Goal: Task Accomplishment & Management: Manage account settings

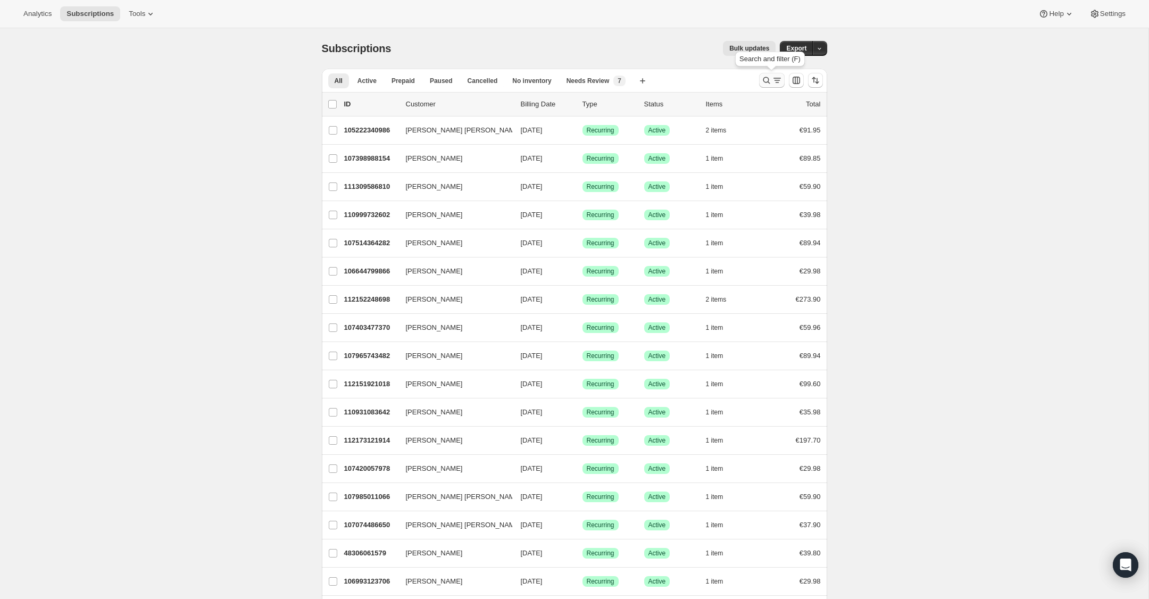
click at [770, 85] on icon "Search and filter results" at bounding box center [766, 80] width 11 height 11
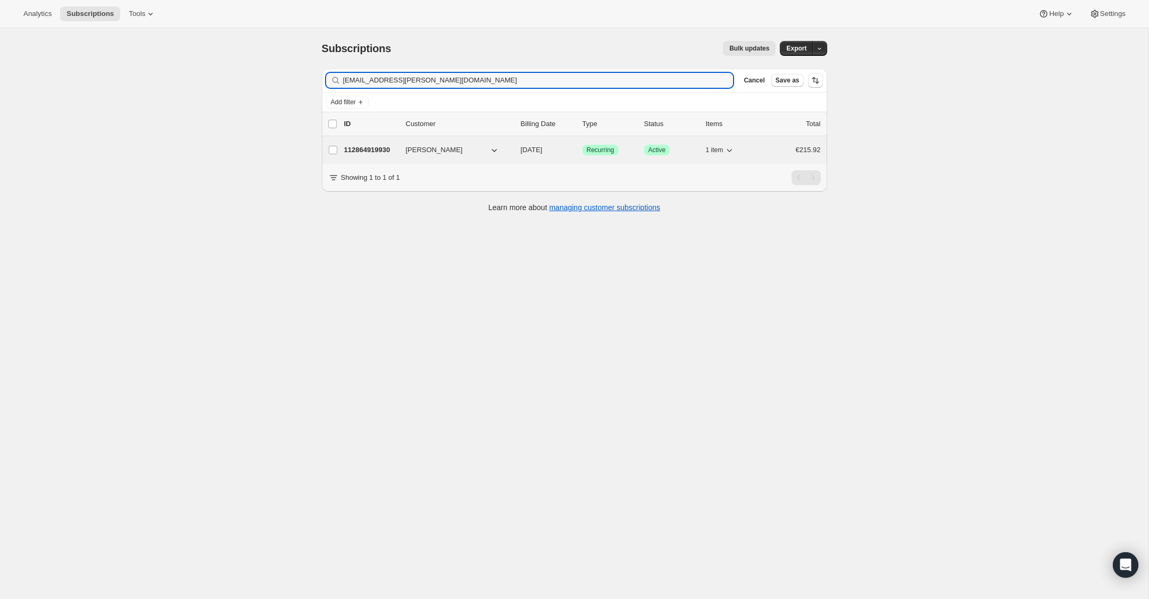
type input "[EMAIL_ADDRESS][PERSON_NAME][DOMAIN_NAME]"
click at [381, 156] on div "112864919930 [PERSON_NAME] [DATE] Success Recurring Success Active 1 item €215.…" at bounding box center [582, 150] width 477 height 15
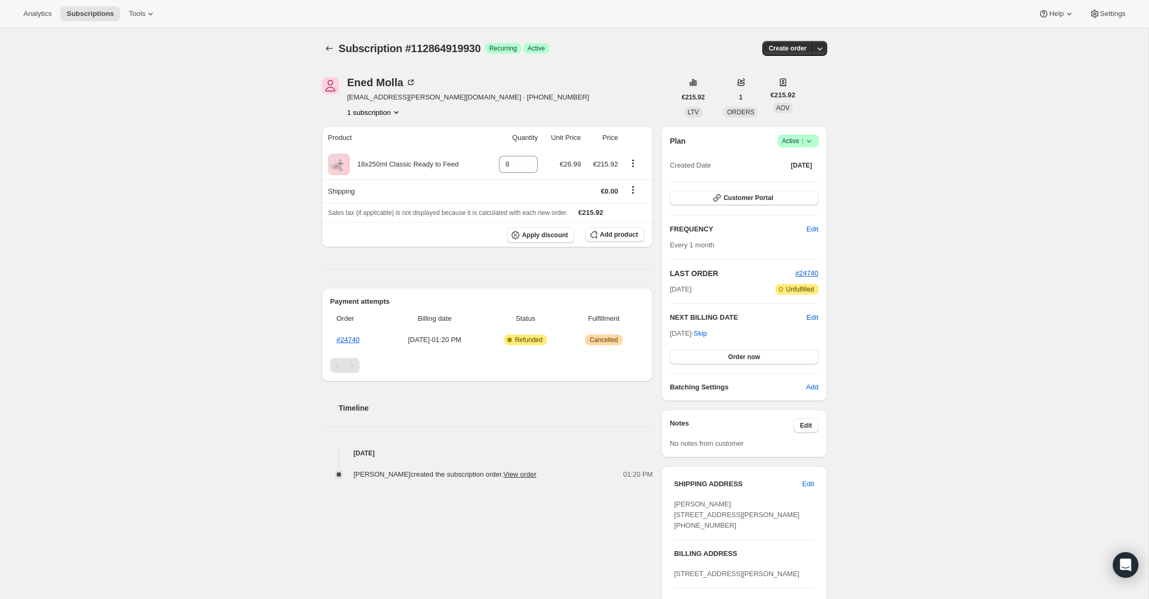
click at [811, 142] on icon at bounding box center [809, 141] width 11 height 11
click at [810, 180] on span "Cancel subscription" at bounding box center [795, 180] width 60 height 8
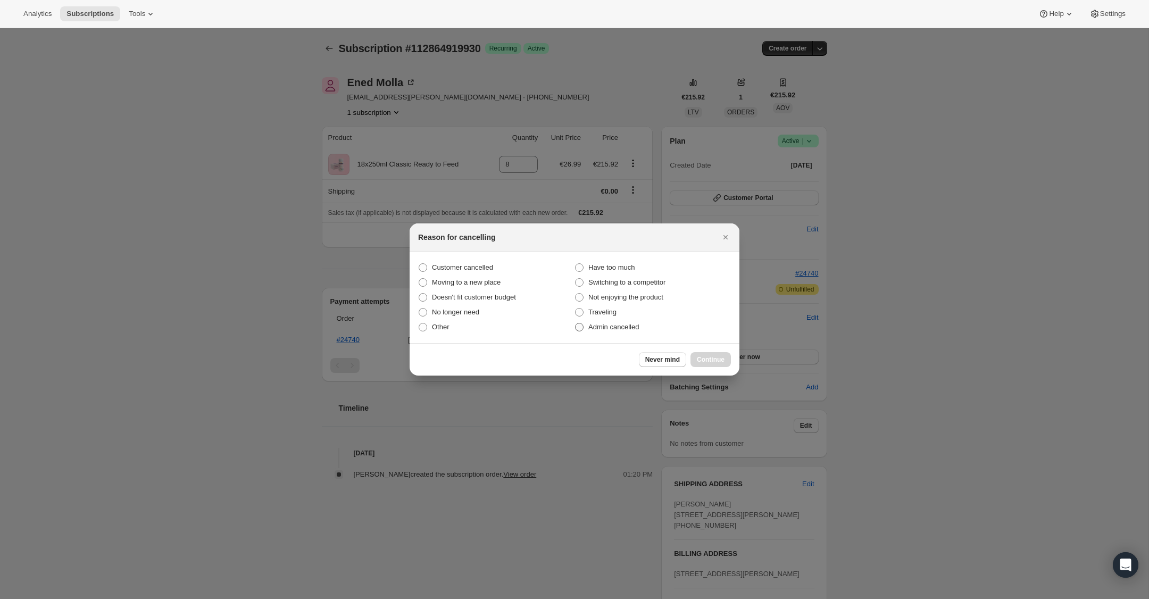
click at [579, 326] on span ":rbu:" at bounding box center [579, 327] width 9 height 9
click at [575, 323] on input "Admin cancelled" at bounding box center [575, 323] width 1 height 1
radio input "true"
click at [716, 356] on span "Continue" at bounding box center [711, 359] width 28 height 9
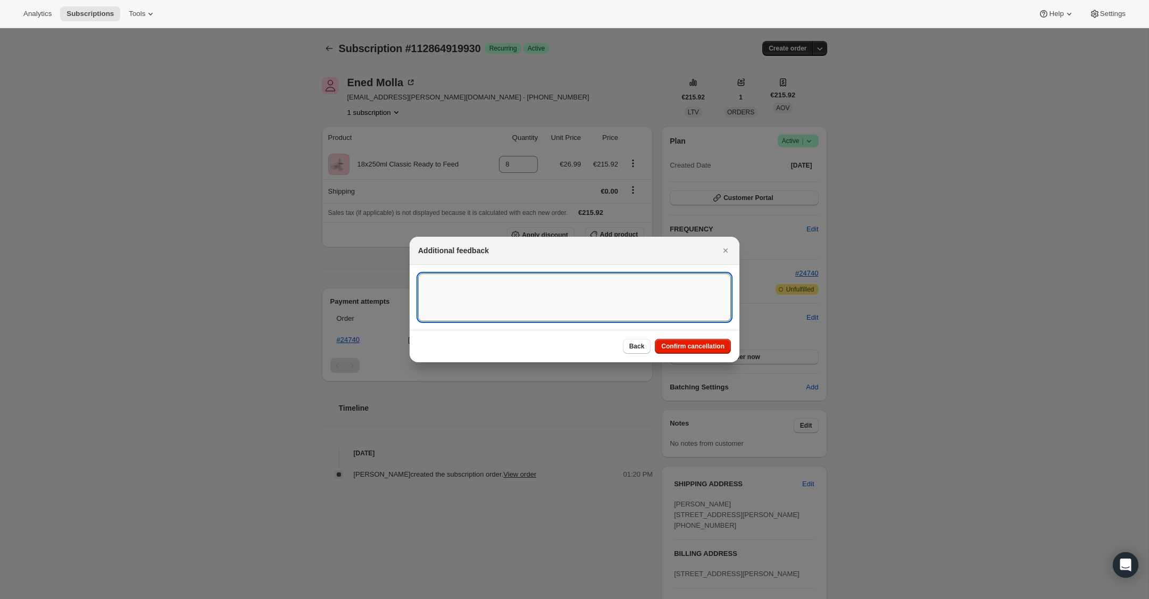
click at [547, 273] on textarea ":rbu:" at bounding box center [574, 297] width 313 height 48
type textarea "Overseas Order - [GEOGRAPHIC_DATA]"
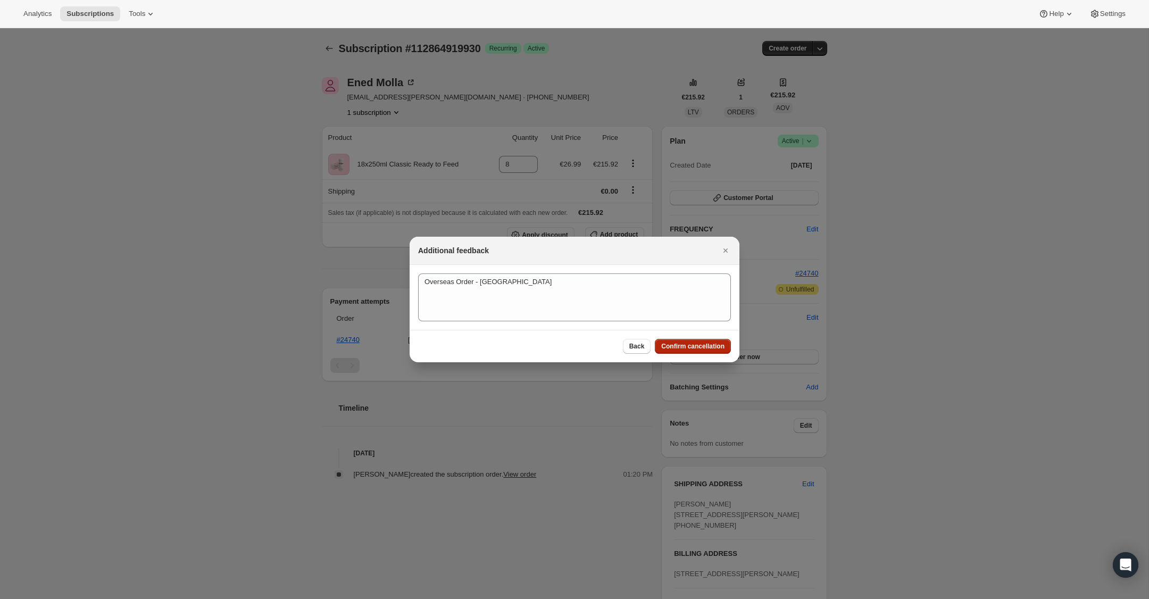
click at [706, 346] on span "Confirm cancellation" at bounding box center [692, 346] width 63 height 9
